Goal: Transaction & Acquisition: Purchase product/service

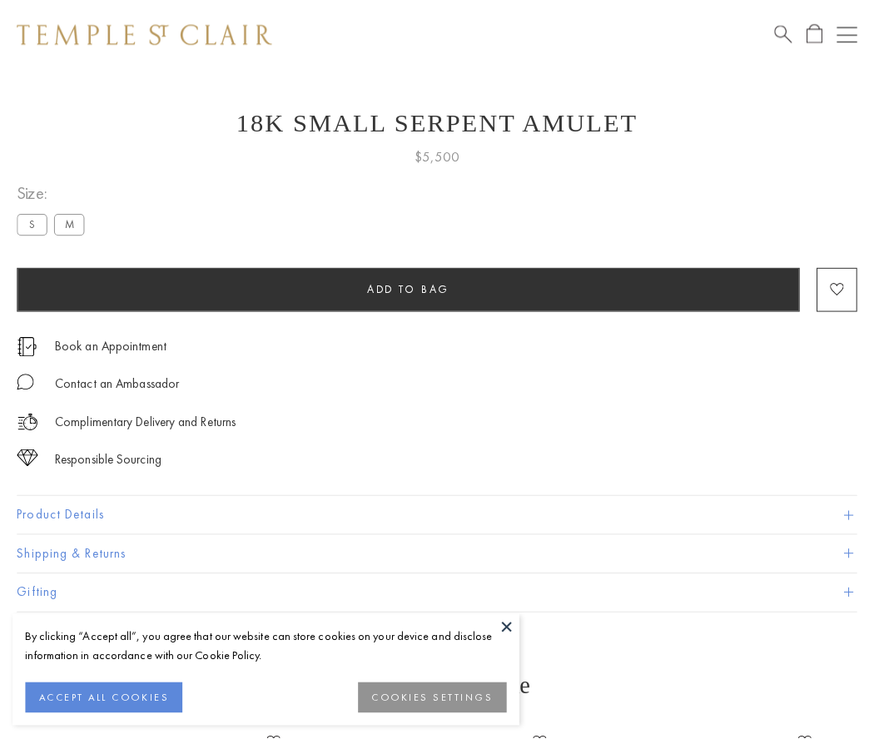
scroll to position [67, 0]
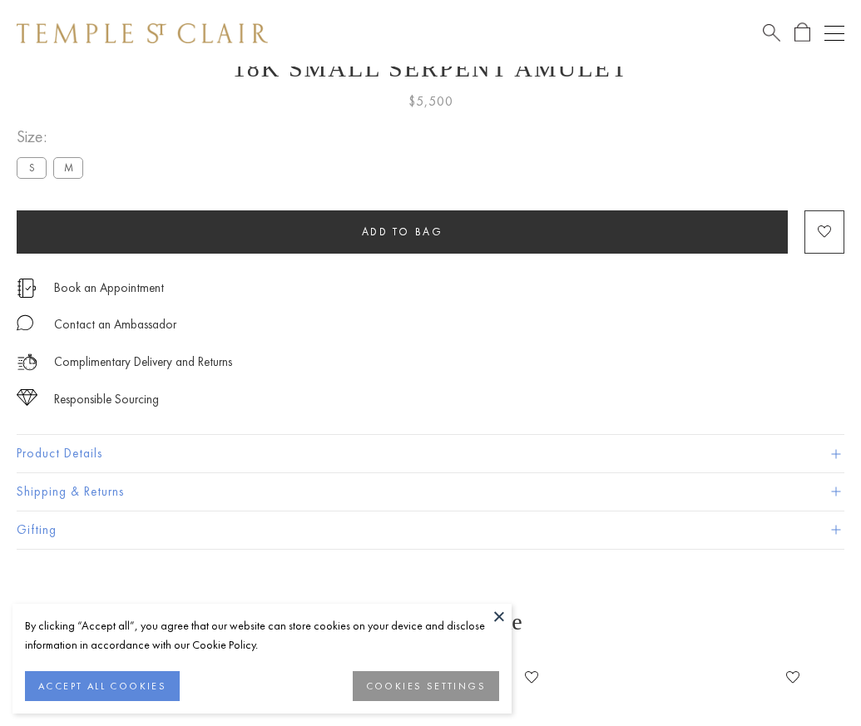
click at [402, 231] on span "Add to bag" at bounding box center [403, 232] width 82 height 14
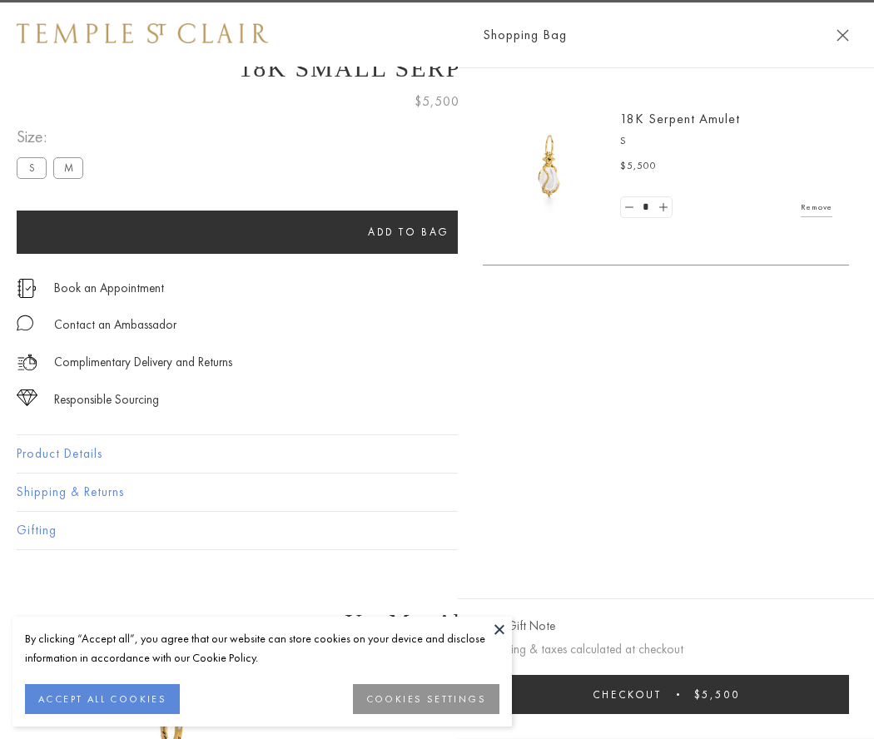
click at [662, 694] on span "Checkout" at bounding box center [627, 694] width 69 height 14
